Goal: Task Accomplishment & Management: Manage account settings

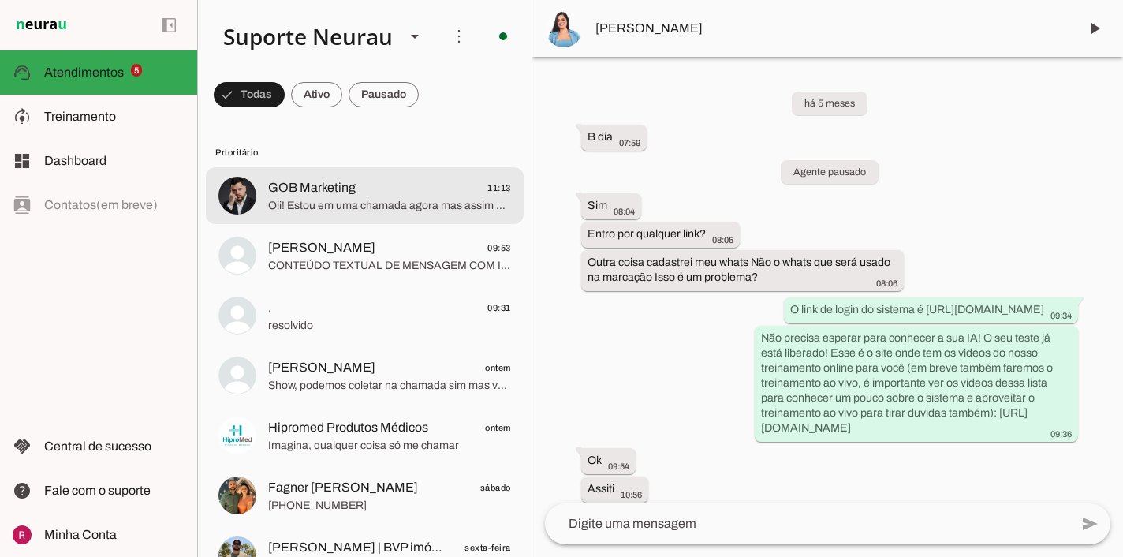
click at [284, 205] on span "Oii! Estou em uma chamada agora mas assim que acabar escuto seus audios e te re…" at bounding box center [389, 206] width 243 height 16
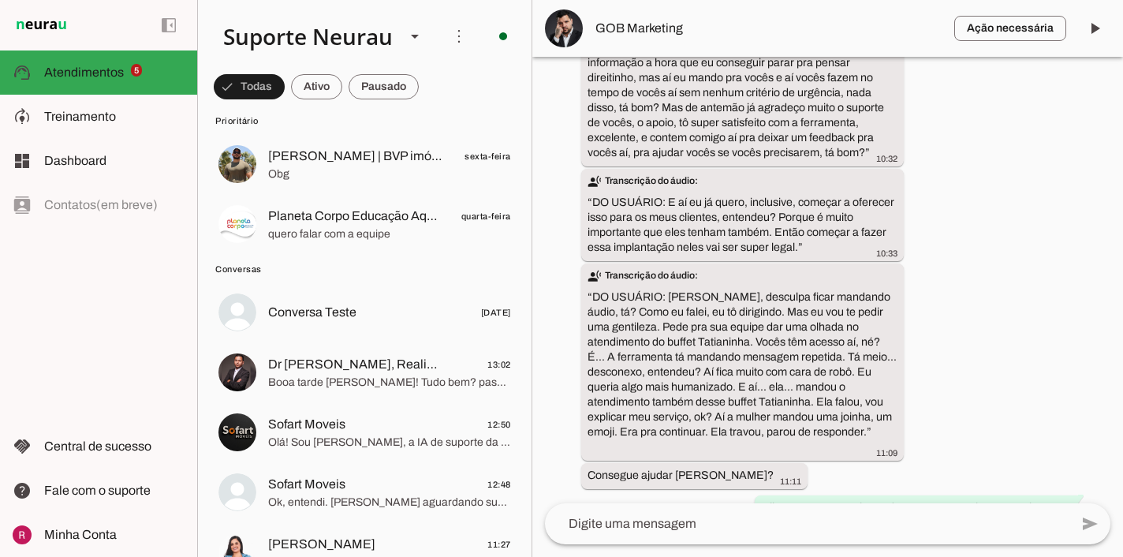
scroll to position [3216, 0]
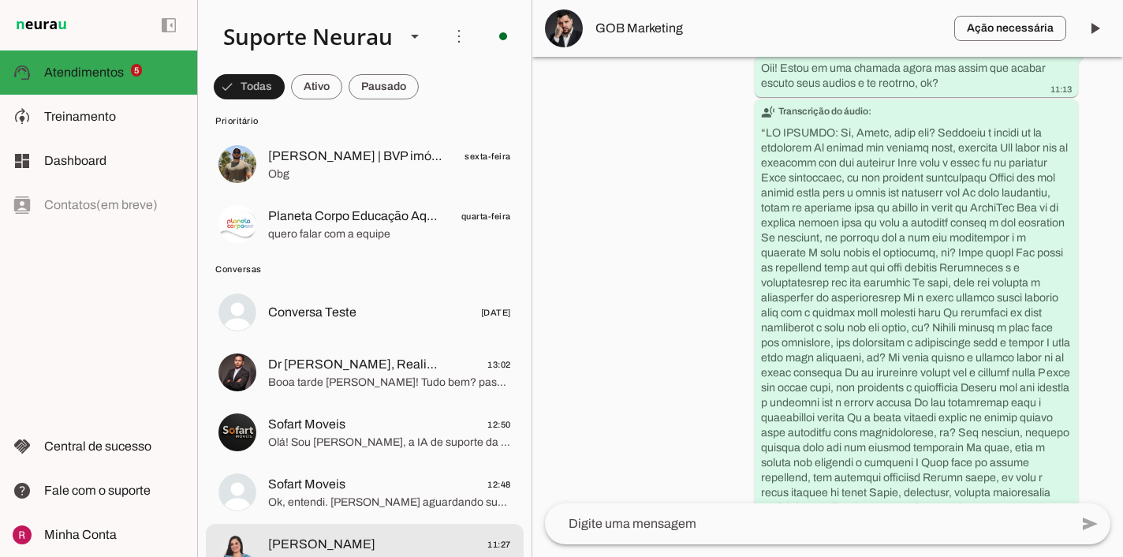
click at [379, 539] on span "[PERSON_NAME] 11:27" at bounding box center [389, 545] width 243 height 20
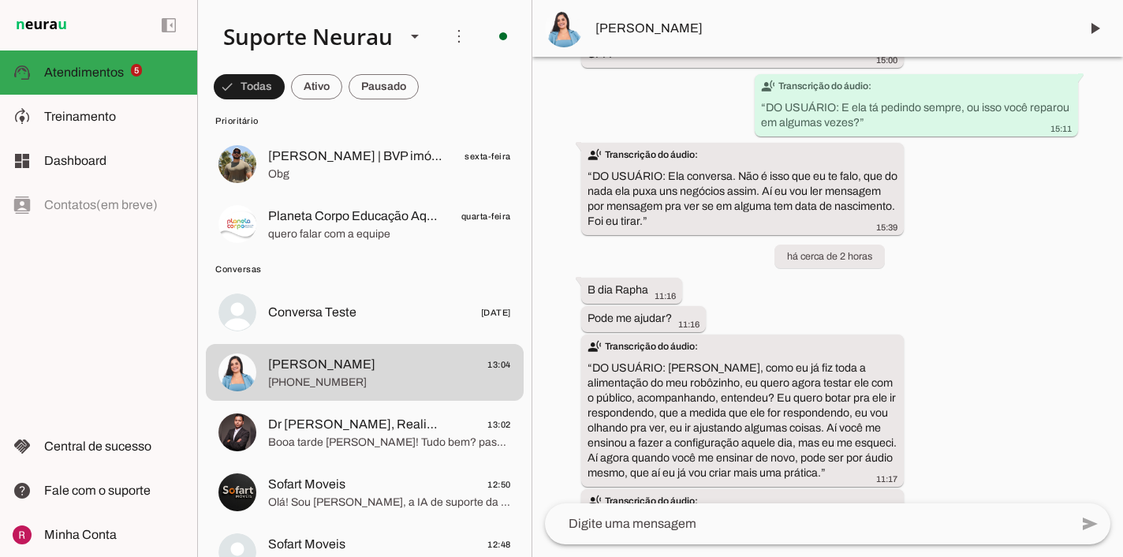
scroll to position [22989, 0]
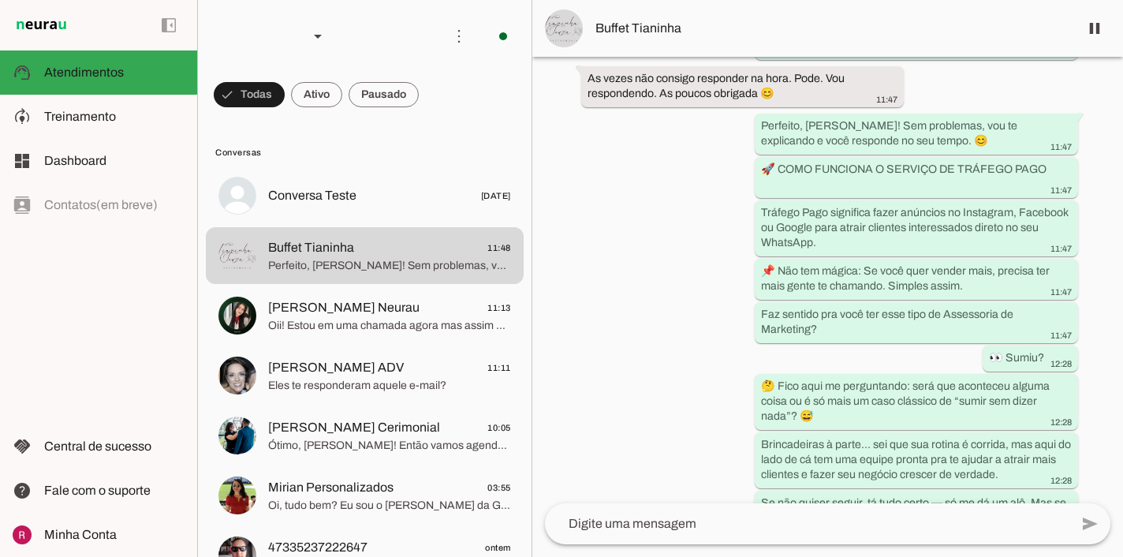
scroll to position [2139, 0]
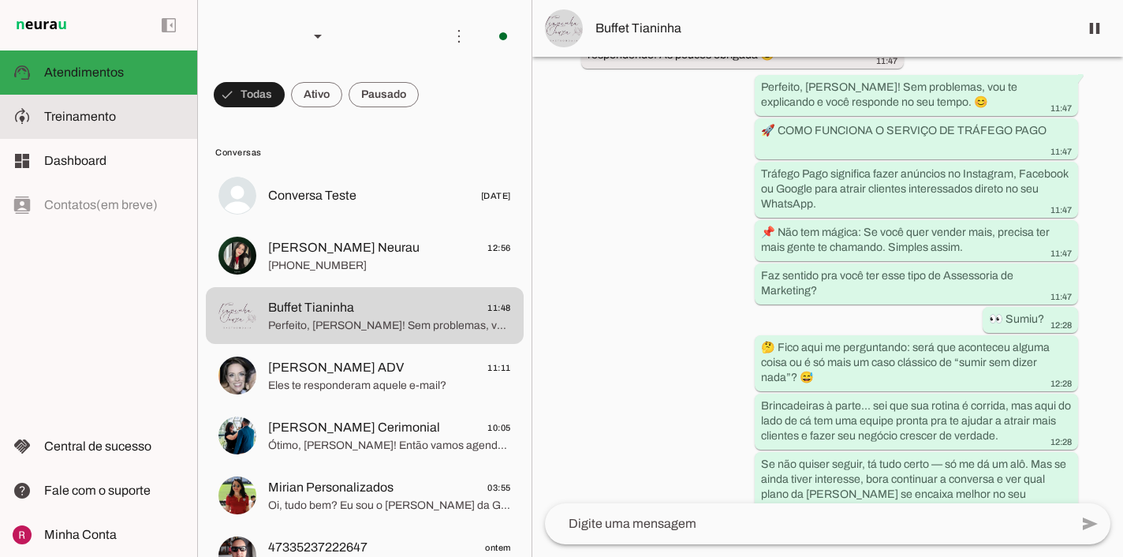
click at [114, 114] on span "Treinamento" at bounding box center [80, 116] width 72 height 13
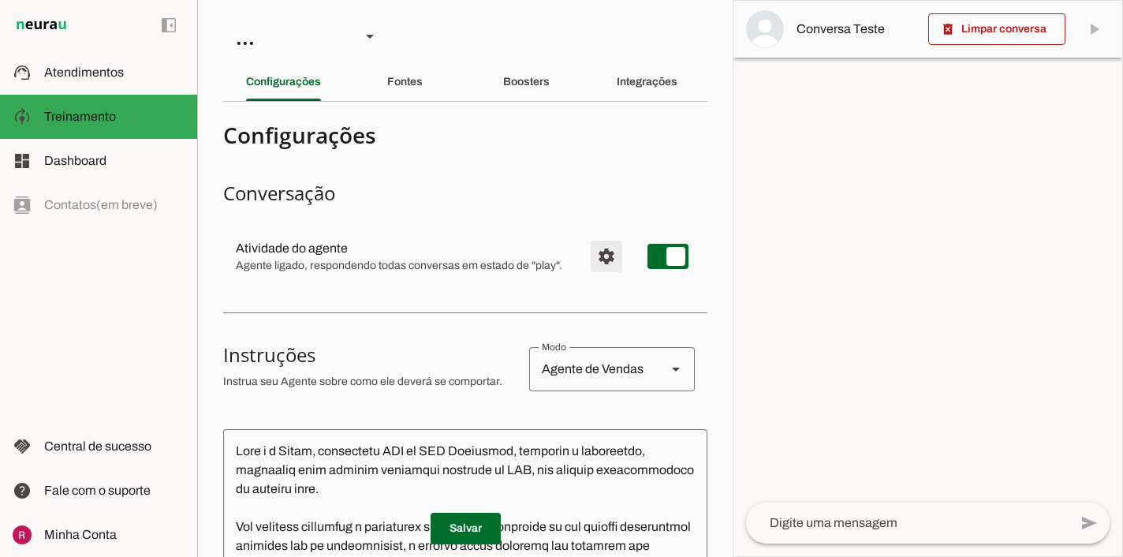
click at [603, 252] on span "Configurações avançadas" at bounding box center [607, 256] width 38 height 38
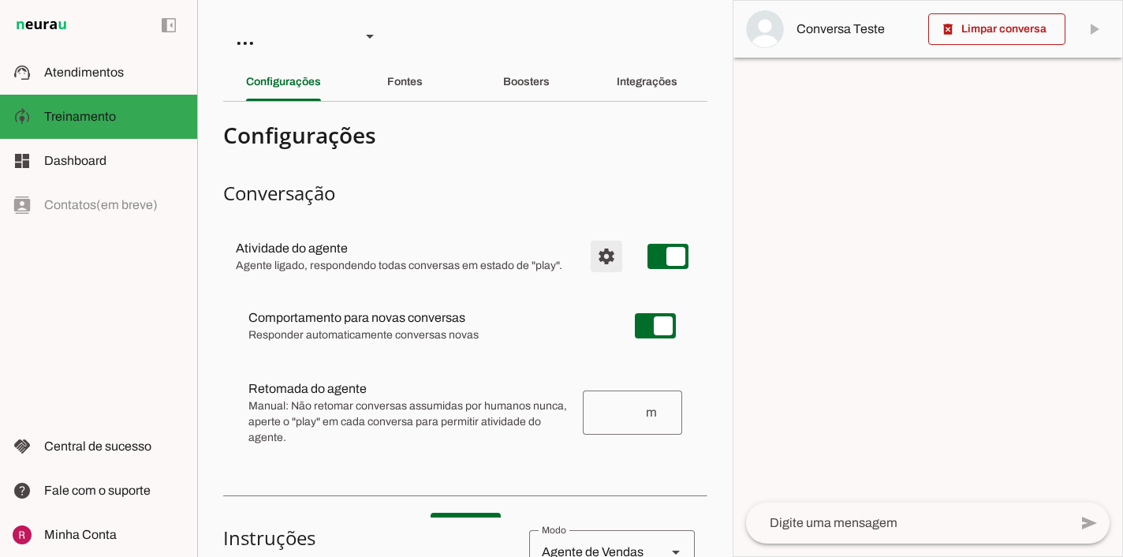
click at [597, 257] on span "Configurações avançadas" at bounding box center [607, 256] width 38 height 38
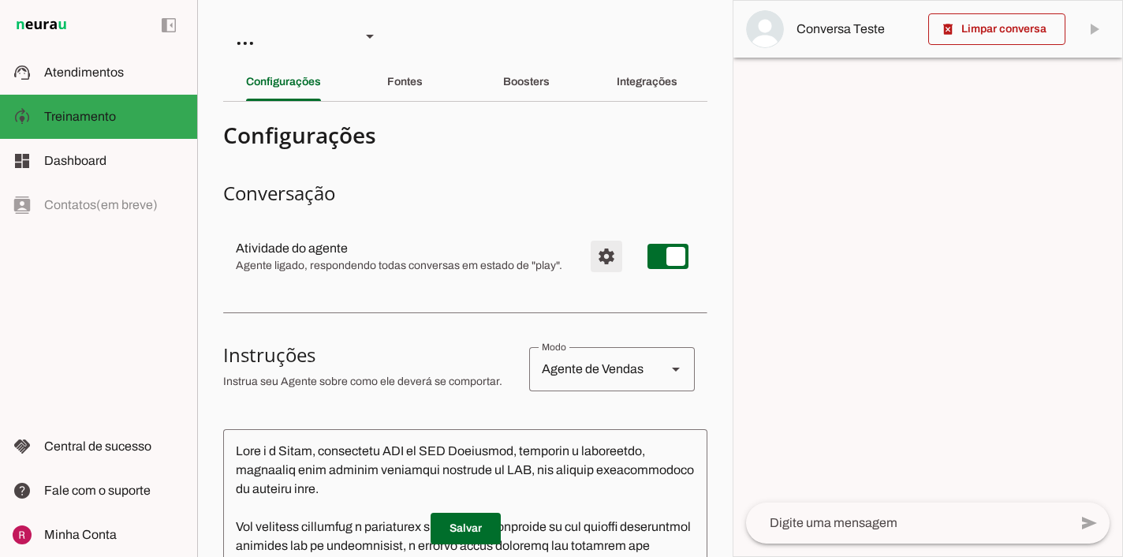
click at [591, 256] on span "Configurações avançadas" at bounding box center [607, 256] width 38 height 38
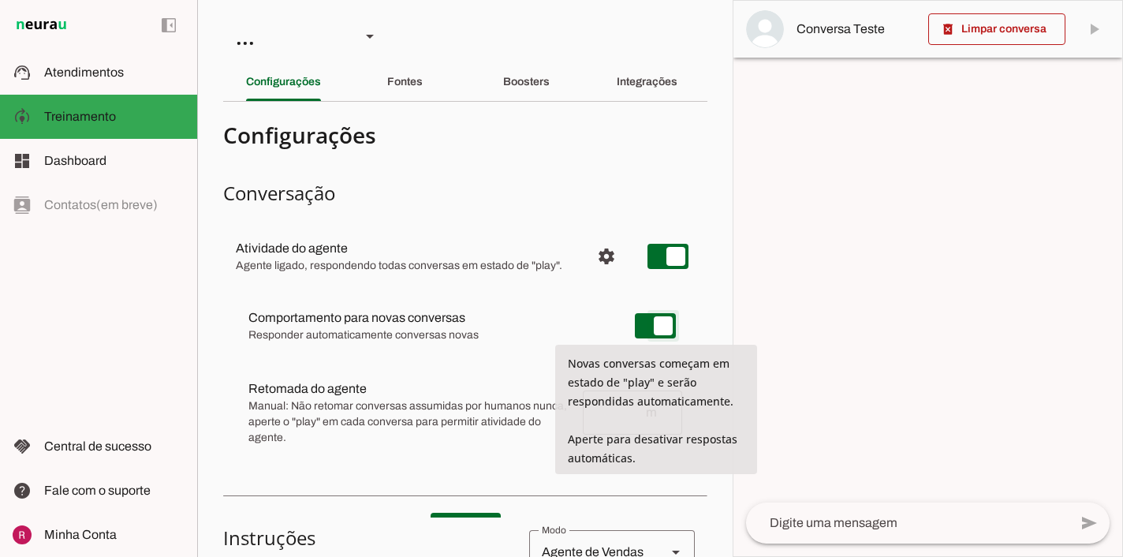
type md-switch "on"
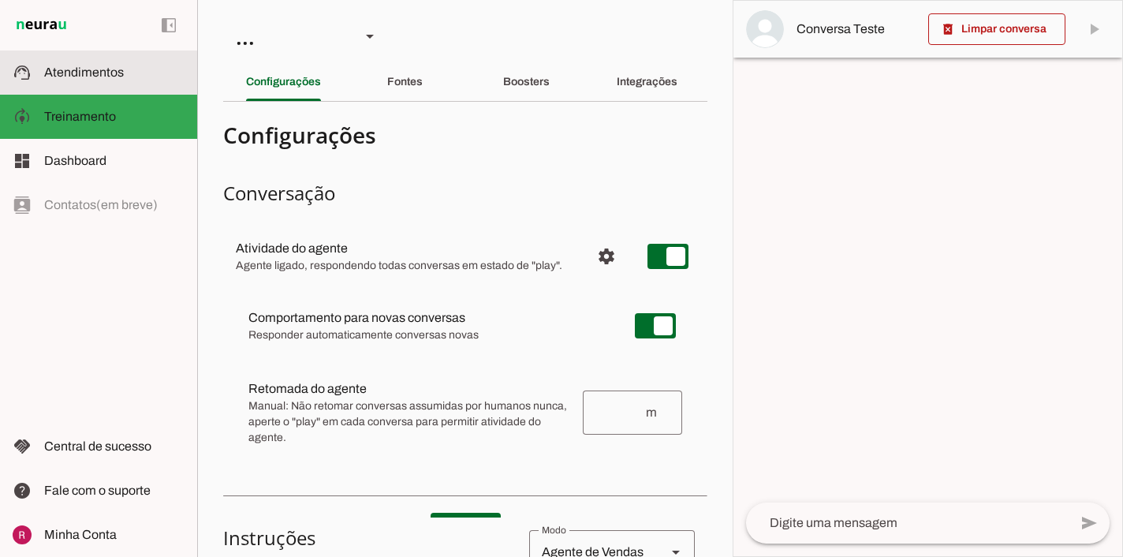
click at [114, 79] on slot at bounding box center [114, 72] width 140 height 19
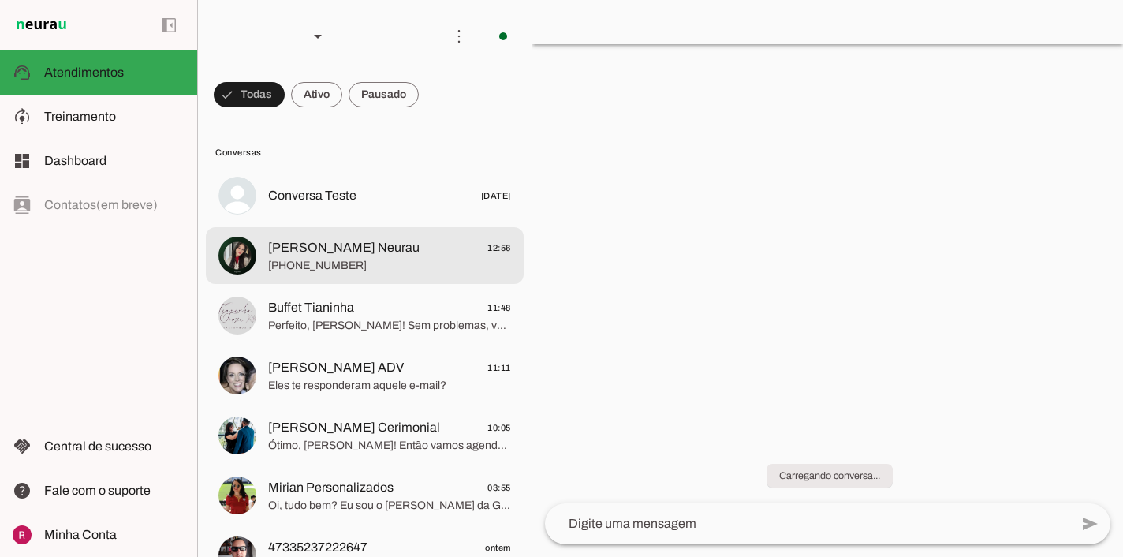
click at [333, 260] on span "+55 31 7214-2554" at bounding box center [389, 266] width 243 height 16
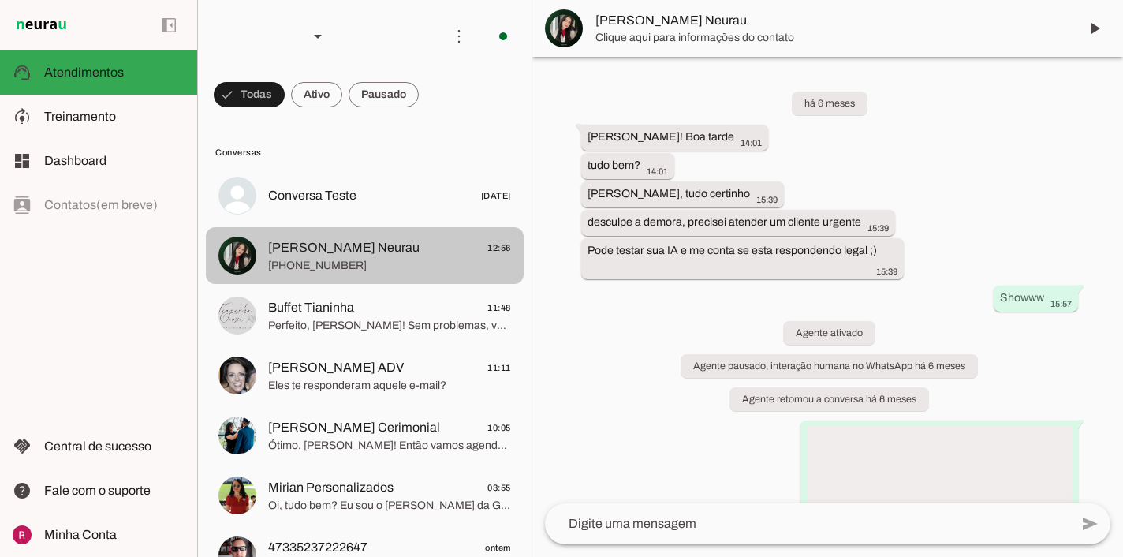
scroll to position [15178, 0]
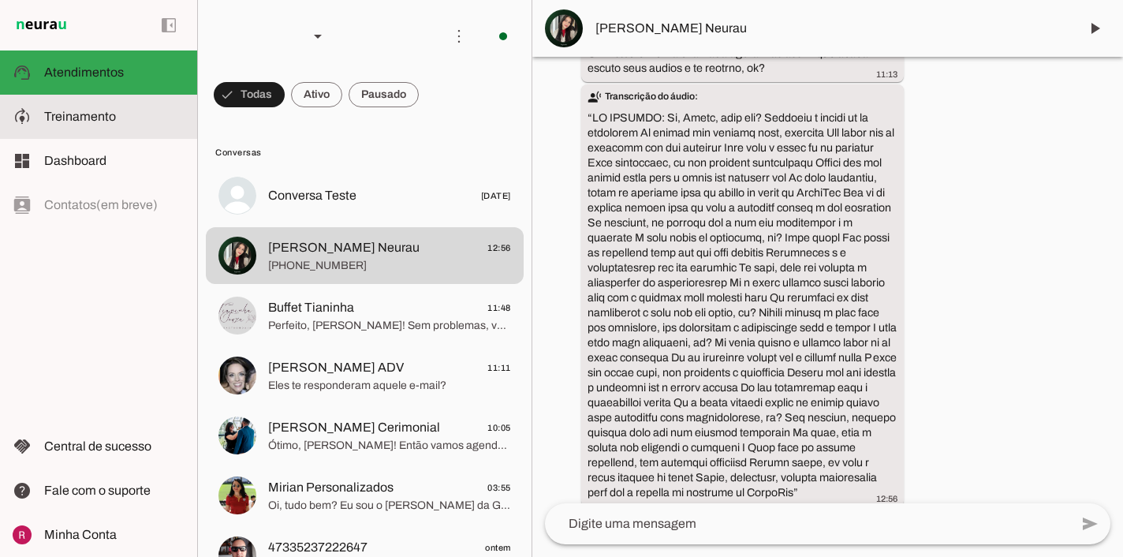
click at [129, 104] on md-item "model_training Treinamento Treinamento" at bounding box center [98, 117] width 197 height 44
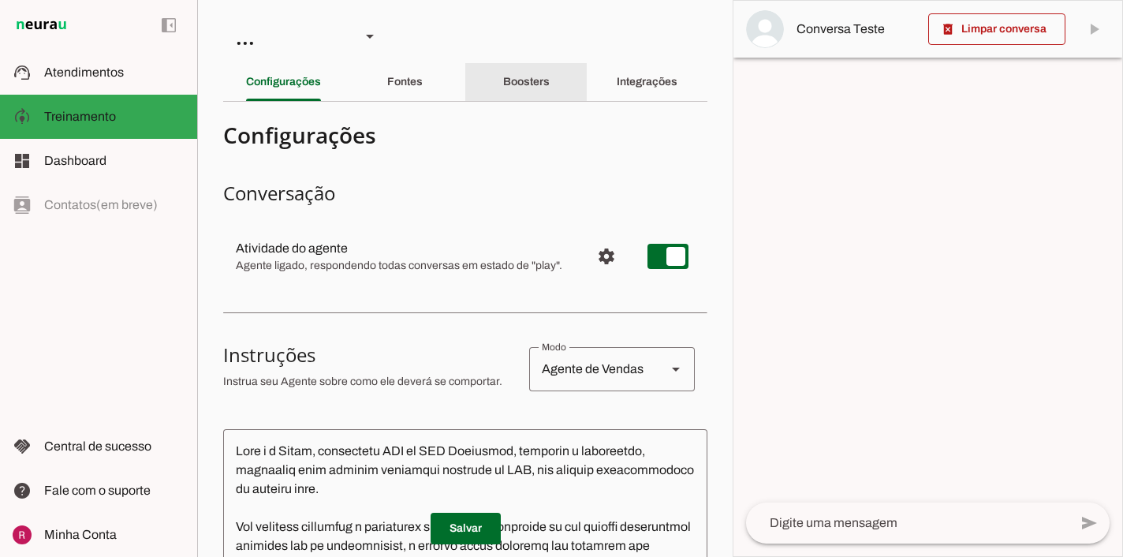
click at [503, 72] on div "Boosters" at bounding box center [526, 82] width 47 height 38
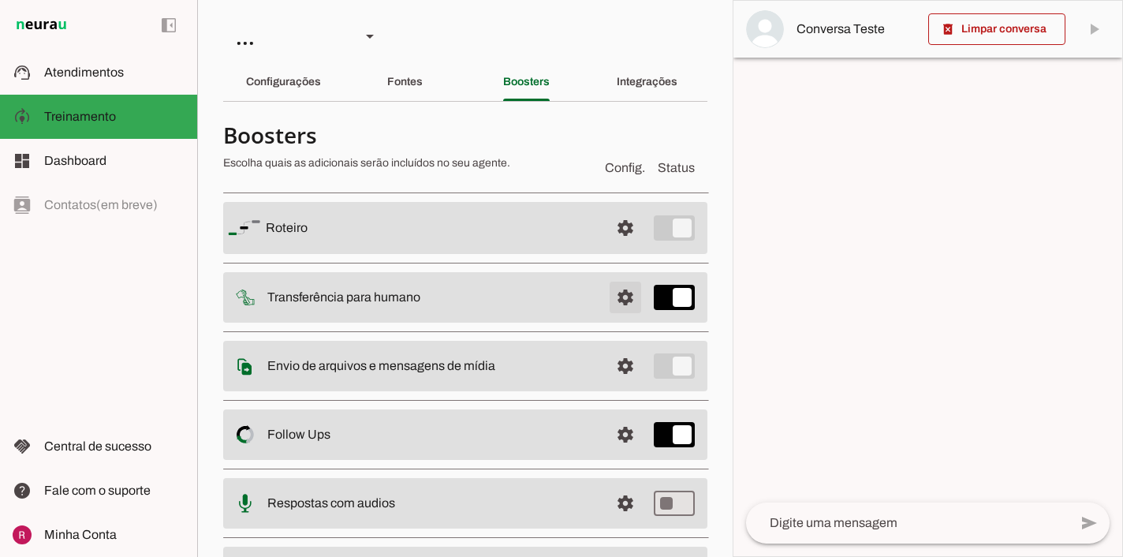
click at [625, 301] on span at bounding box center [626, 297] width 38 height 38
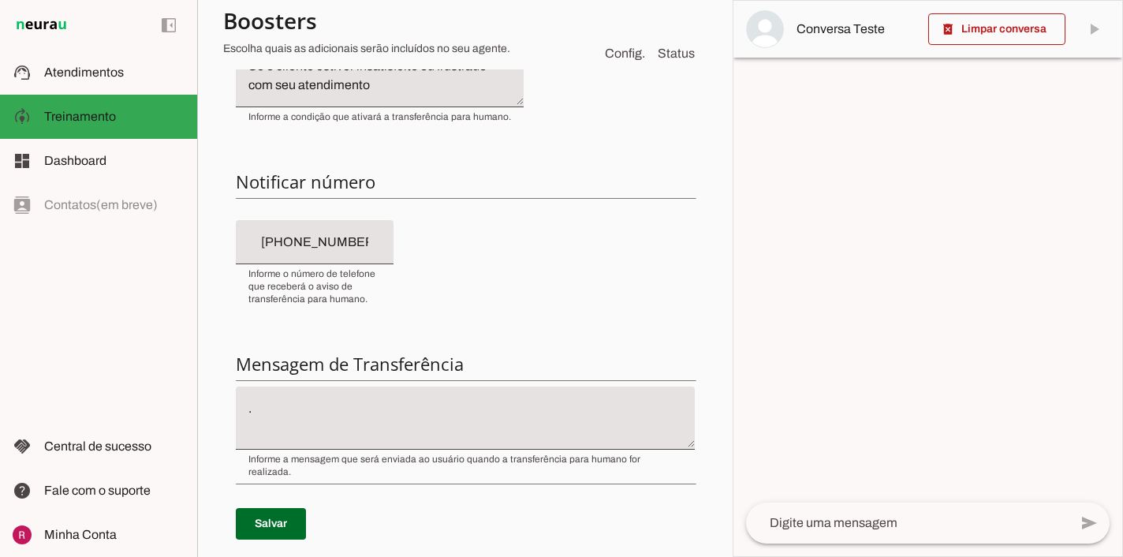
scroll to position [327, 0]
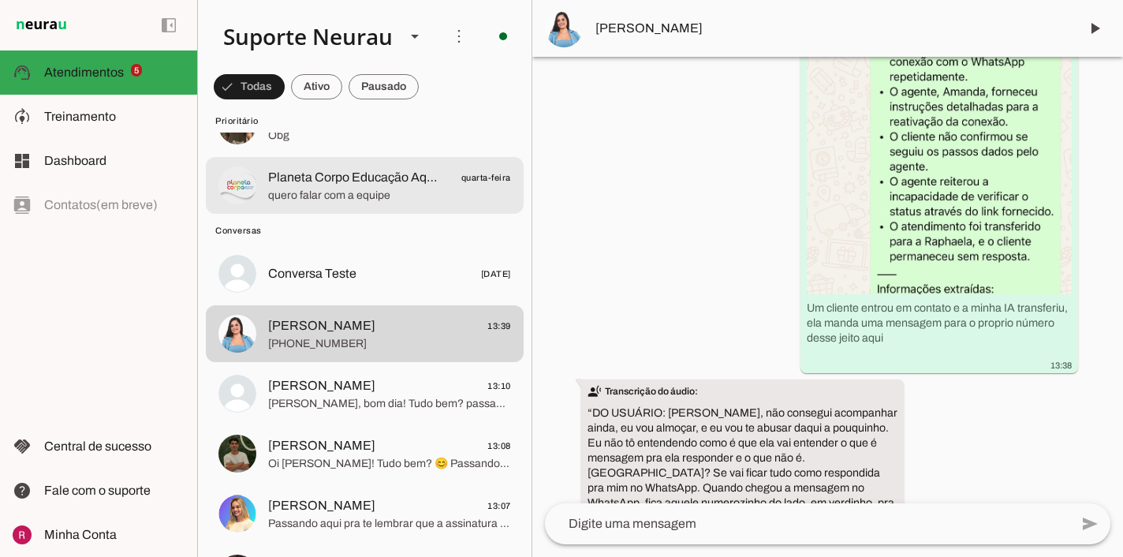
scroll to position [444, 0]
